Goal: Information Seeking & Learning: Check status

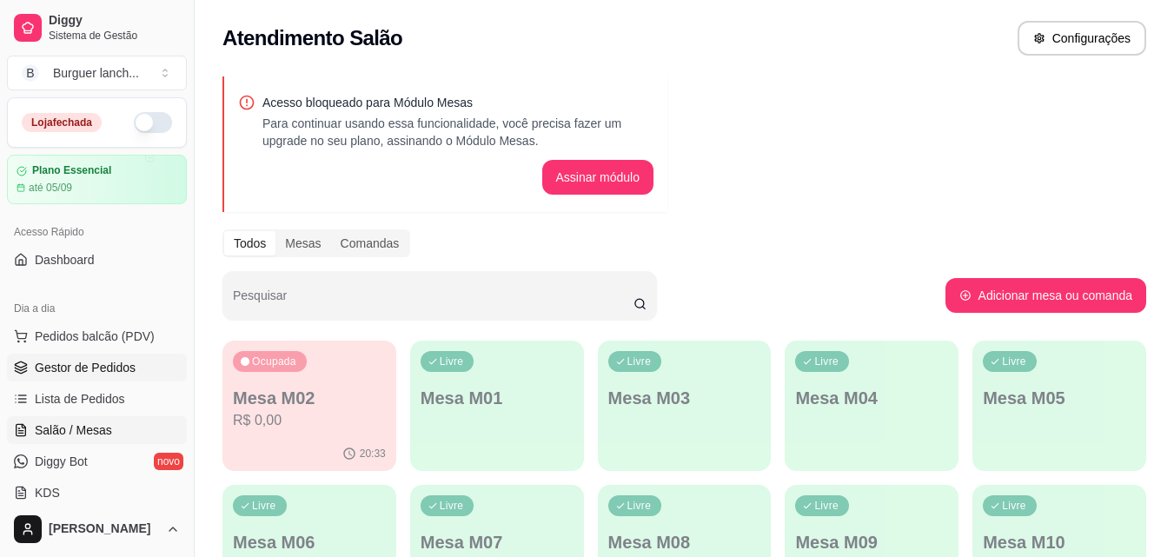
scroll to position [87, 0]
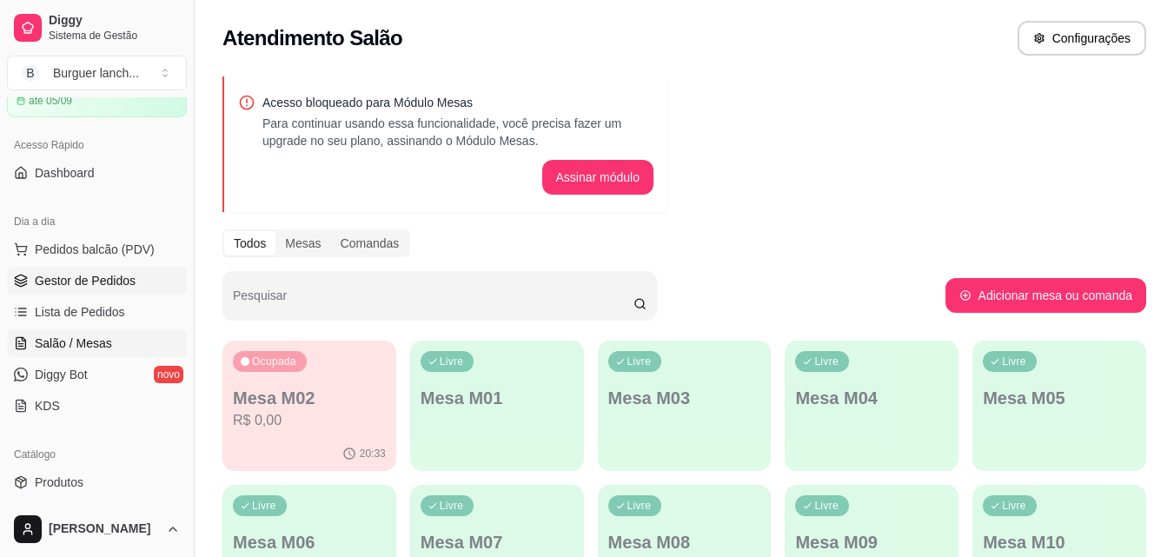
click at [76, 287] on span "Gestor de Pedidos" at bounding box center [85, 280] width 101 height 17
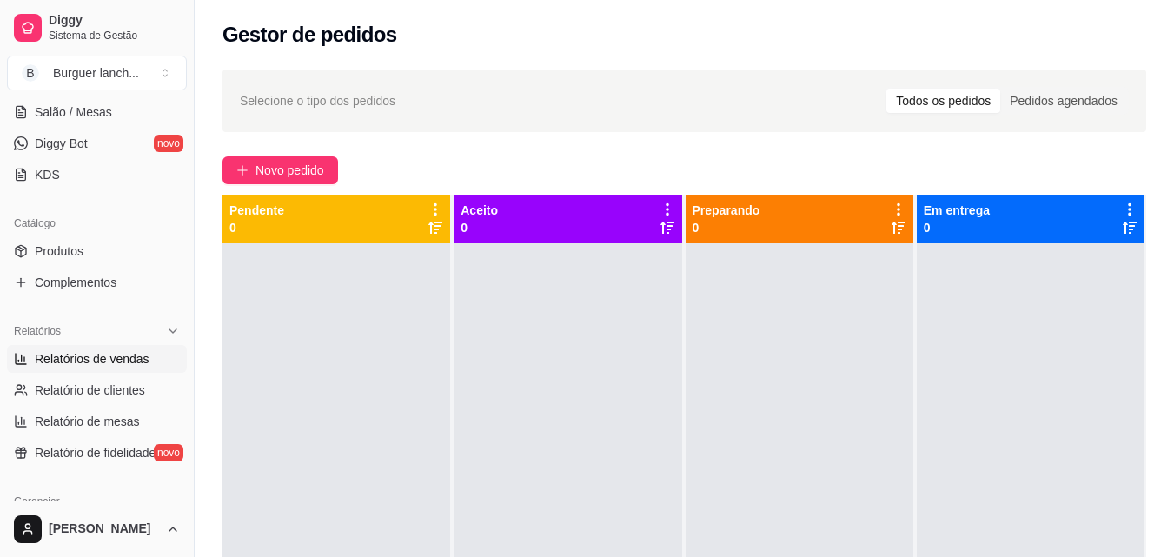
scroll to position [348, 0]
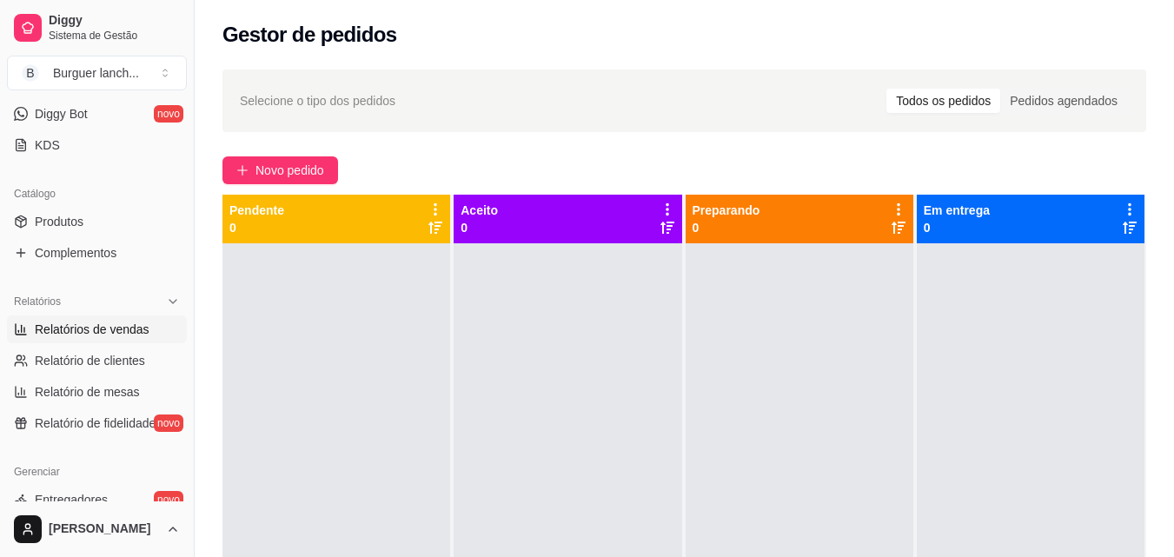
click at [95, 335] on span "Relatórios de vendas" at bounding box center [92, 329] width 115 height 17
select select "ALL"
select select "0"
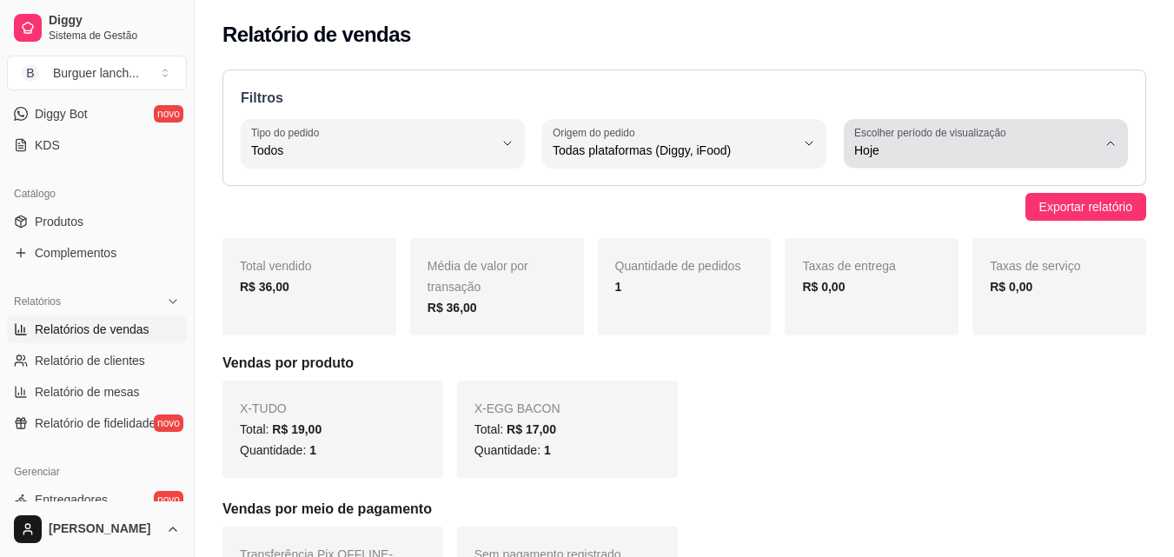
click at [1103, 135] on button "Escolher período de visualização Hoje" at bounding box center [986, 143] width 284 height 49
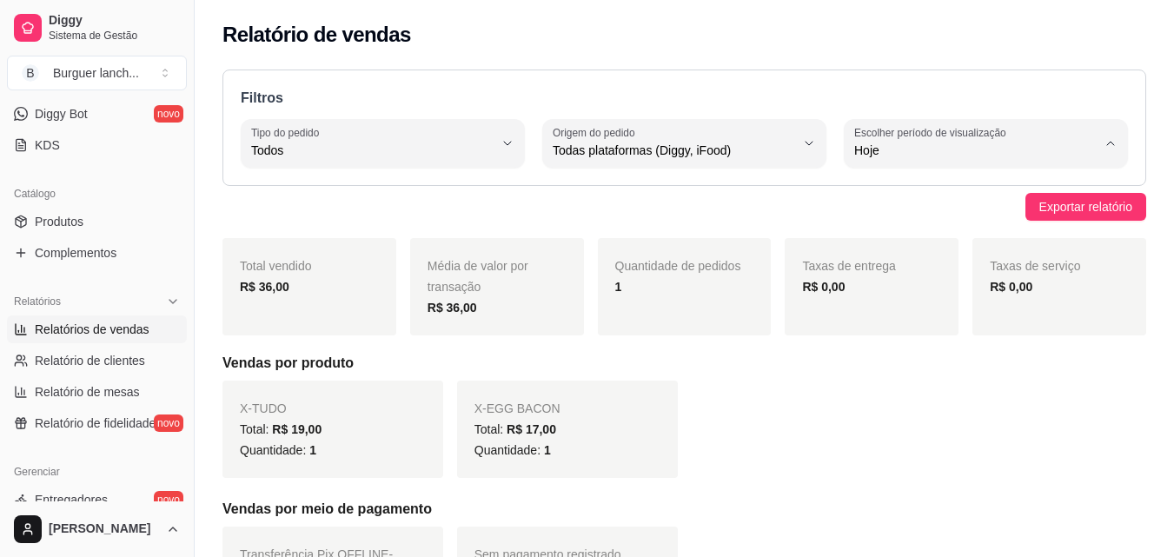
click at [887, 229] on span "Ontem" at bounding box center [977, 220] width 229 height 17
type input "1"
select select "1"
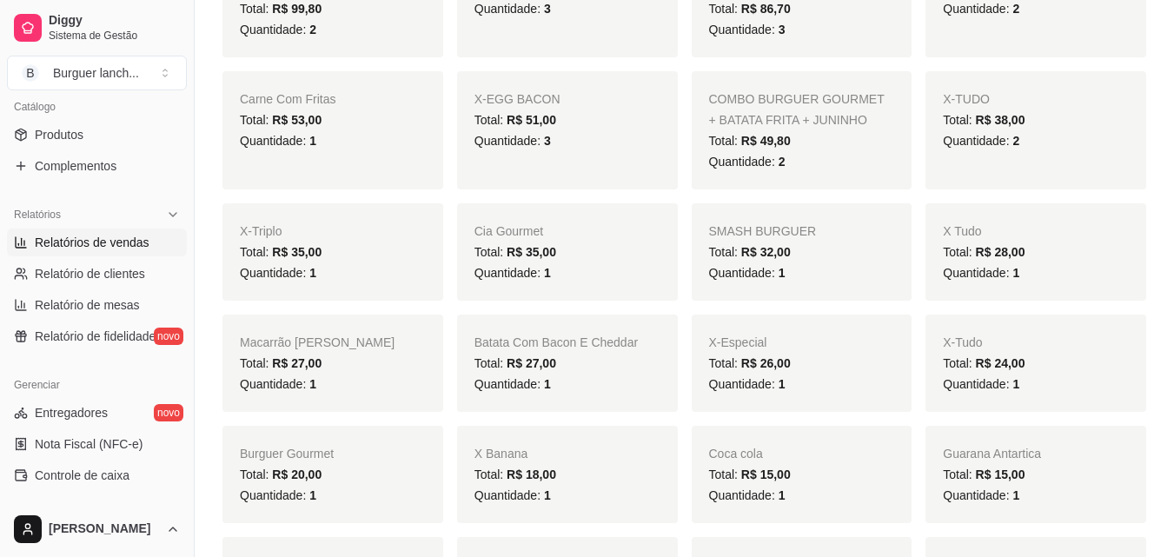
scroll to position [608, 0]
